Goal: Complete application form

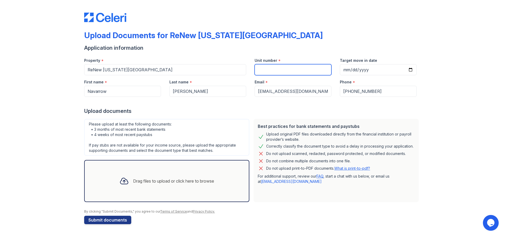
click at [286, 67] on input "Unit number" at bounding box center [292, 69] width 77 height 11
type input "104"
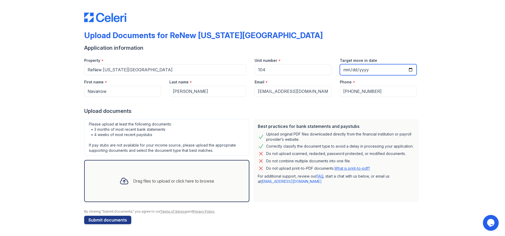
click at [372, 70] on input "Target move in date" at bounding box center [378, 69] width 77 height 11
click at [412, 70] on input "Target move in date" at bounding box center [378, 69] width 77 height 11
type input "[DATE]"
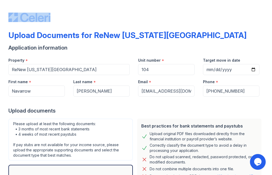
drag, startPoint x: 92, startPoint y: 21, endPoint x: 187, endPoint y: -16, distance: 101.0
click at [187, 0] on html "Upload Documents for ReNew [US_STATE][GEOGRAPHIC_DATA] Application information …" at bounding box center [136, 87] width 272 height 175
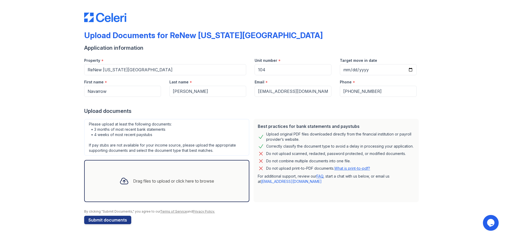
click at [139, 178] on div "Drag files to upload or click here to browse" at bounding box center [173, 181] width 81 height 6
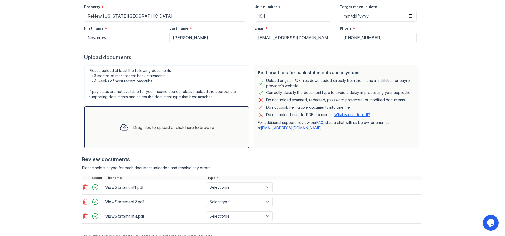
scroll to position [77, 0]
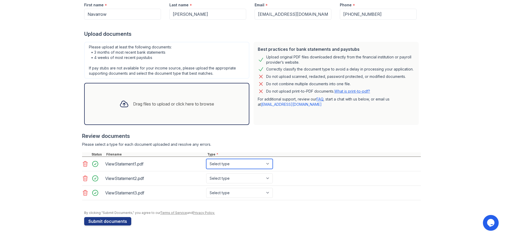
click at [268, 163] on select "Select type Paystub Bank Statement Offer Letter Tax Documents Benefit Award Let…" at bounding box center [239, 164] width 66 height 10
select select "bank_statement"
click at [206, 159] on select "Select type Paystub Bank Statement Offer Letter Tax Documents Benefit Award Let…" at bounding box center [239, 164] width 66 height 10
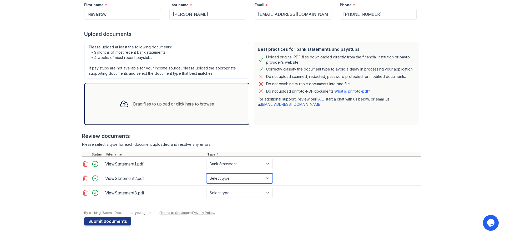
click at [268, 176] on select "Select type Paystub Bank Statement Offer Letter Tax Documents Benefit Award Let…" at bounding box center [239, 178] width 66 height 10
select select "bank_statement"
click at [206, 173] on select "Select type Paystub Bank Statement Offer Letter Tax Documents Benefit Award Let…" at bounding box center [239, 178] width 66 height 10
click at [267, 191] on select "Select type Paystub Bank Statement Offer Letter Tax Documents Benefit Award Let…" at bounding box center [239, 193] width 66 height 10
select select "bank_statement"
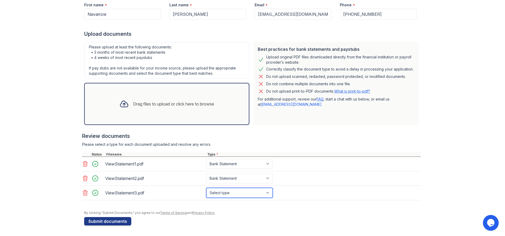
click at [206, 188] on select "Select type Paystub Bank Statement Offer Letter Tax Documents Benefit Award Let…" at bounding box center [239, 193] width 66 height 10
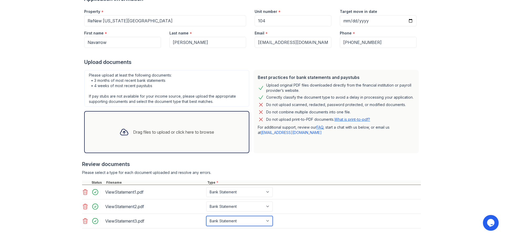
scroll to position [0, 0]
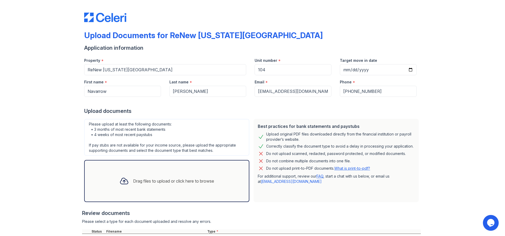
click at [158, 176] on div "Drag files to upload or click here to browse" at bounding box center [166, 181] width 103 height 18
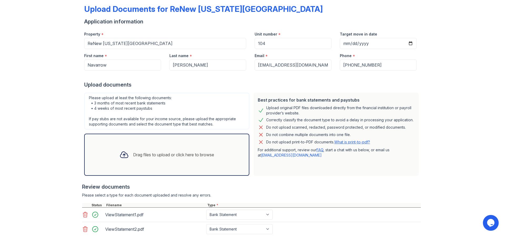
scroll to position [135, 0]
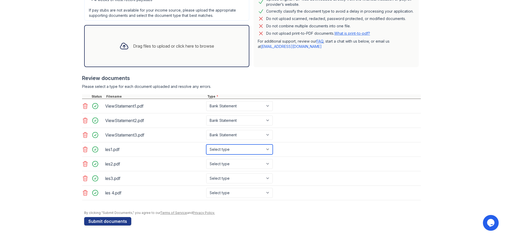
click at [264, 147] on select "Select type Paystub Bank Statement Offer Letter Tax Documents Benefit Award Let…" at bounding box center [239, 149] width 66 height 10
select select "paystub"
click at [206, 144] on select "Select type Paystub Bank Statement Offer Letter Tax Documents Benefit Award Let…" at bounding box center [239, 149] width 66 height 10
click at [260, 161] on select "Select type Paystub Bank Statement Offer Letter Tax Documents Benefit Award Let…" at bounding box center [239, 164] width 66 height 10
select select "paystub"
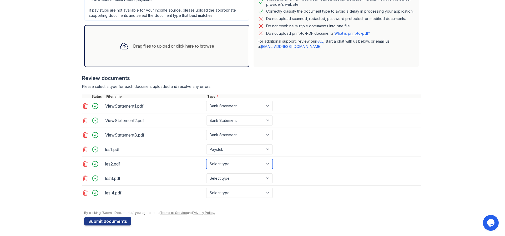
click at [206, 159] on select "Select type Paystub Bank Statement Offer Letter Tax Documents Benefit Award Let…" at bounding box center [239, 164] width 66 height 10
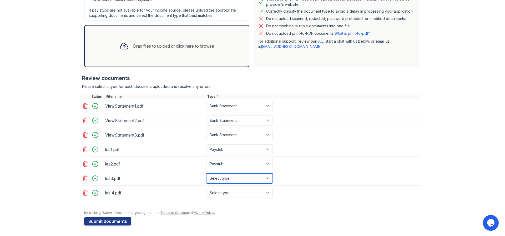
drag, startPoint x: 251, startPoint y: 174, endPoint x: 246, endPoint y: 176, distance: 5.3
click at [251, 174] on select "Select type Paystub Bank Statement Offer Letter Tax Documents Benefit Award Let…" at bounding box center [239, 178] width 66 height 10
select select "paystub"
click at [206, 173] on select "Select type Paystub Bank Statement Offer Letter Tax Documents Benefit Award Let…" at bounding box center [239, 178] width 66 height 10
click at [252, 194] on select "Select type Paystub Bank Statement Offer Letter Tax Documents Benefit Award Let…" at bounding box center [239, 193] width 66 height 10
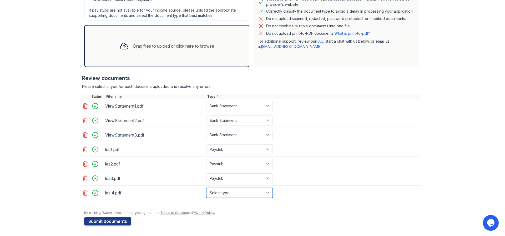
select select "paystub"
click at [206, 188] on select "Select type Paystub Bank Statement Offer Letter Tax Documents Benefit Award Let…" at bounding box center [239, 193] width 66 height 10
click at [98, 219] on button "Submit documents" at bounding box center [107, 221] width 47 height 8
